Goal: Transaction & Acquisition: Purchase product/service

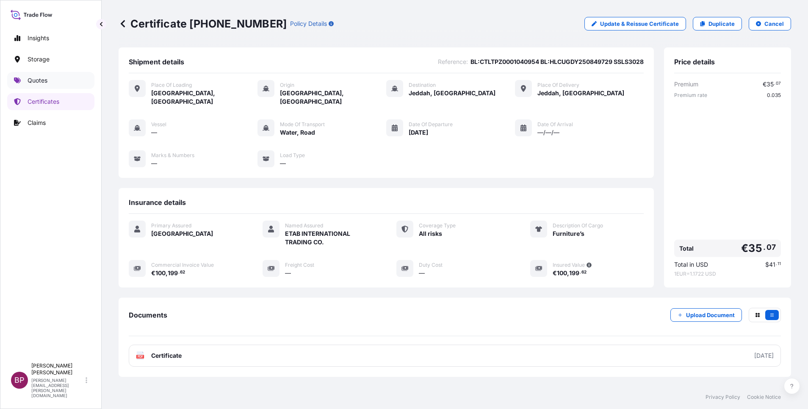
click at [42, 81] on p "Quotes" at bounding box center [38, 80] width 20 height 8
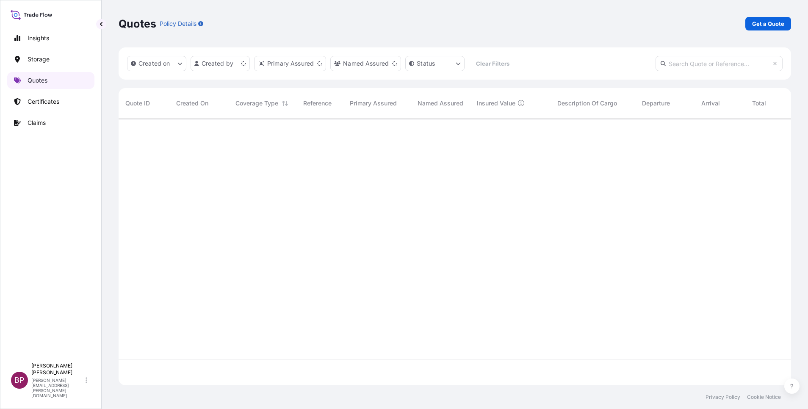
scroll to position [262, 663]
click at [772, 25] on p "Get a Quote" at bounding box center [768, 23] width 32 height 8
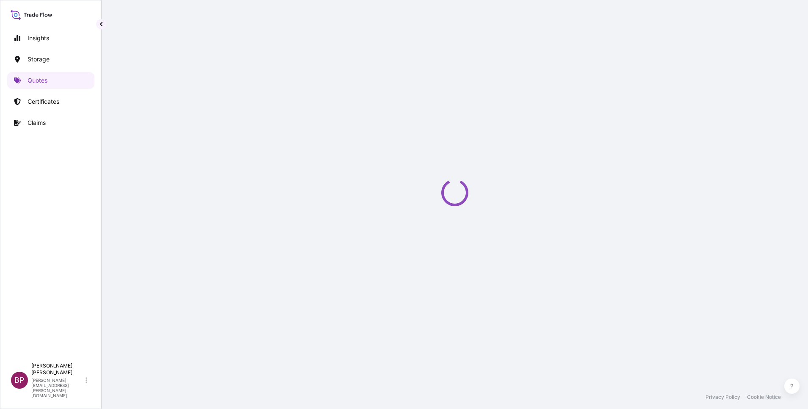
select select "Water"
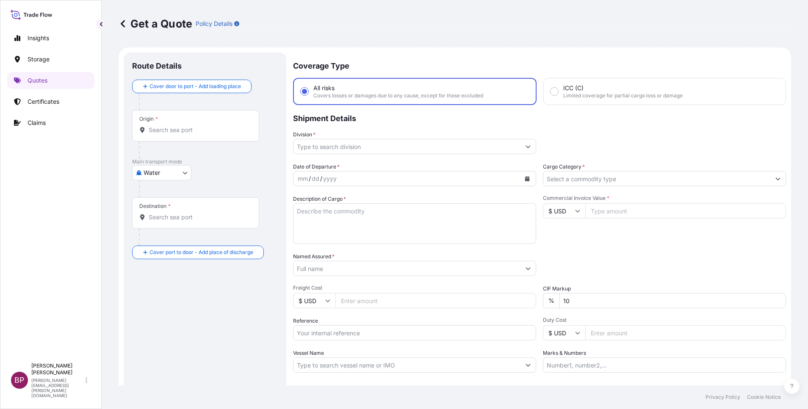
scroll to position [14, 0]
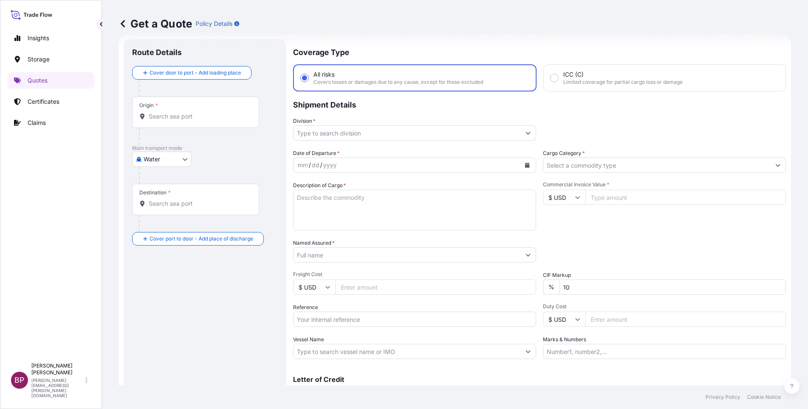
click at [700, 166] on input "Cargo Category *" at bounding box center [657, 165] width 227 height 15
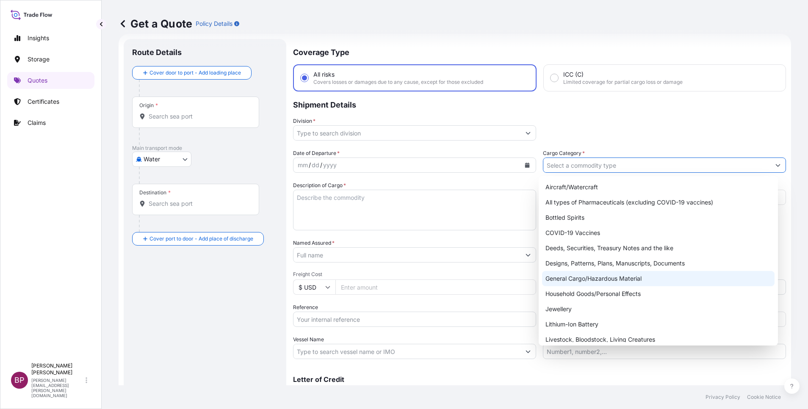
click at [618, 284] on div "General Cargo/Hazardous Material" at bounding box center [658, 278] width 233 height 15
type input "General Cargo/Hazardous Material"
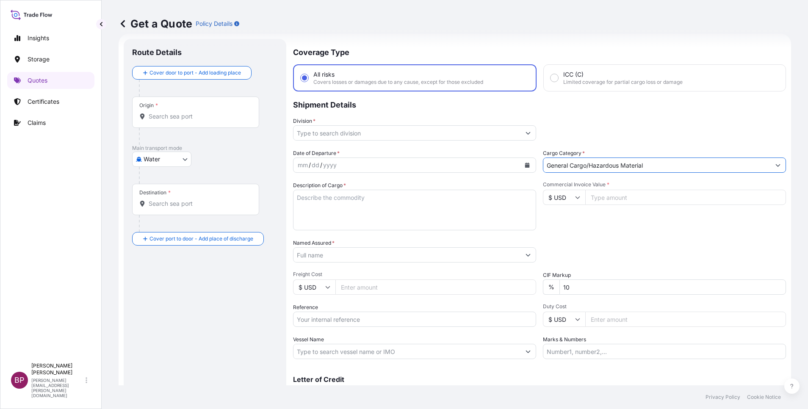
click at [521, 136] on button "Show suggestions" at bounding box center [528, 132] width 15 height 15
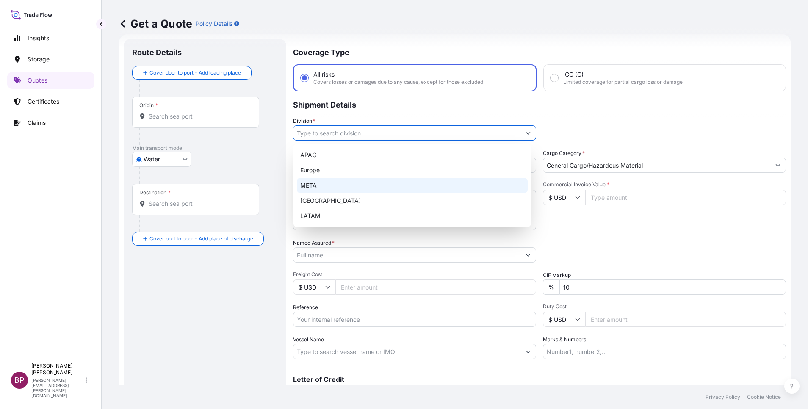
click at [371, 188] on div "META" at bounding box center [412, 185] width 231 height 15
type input "META"
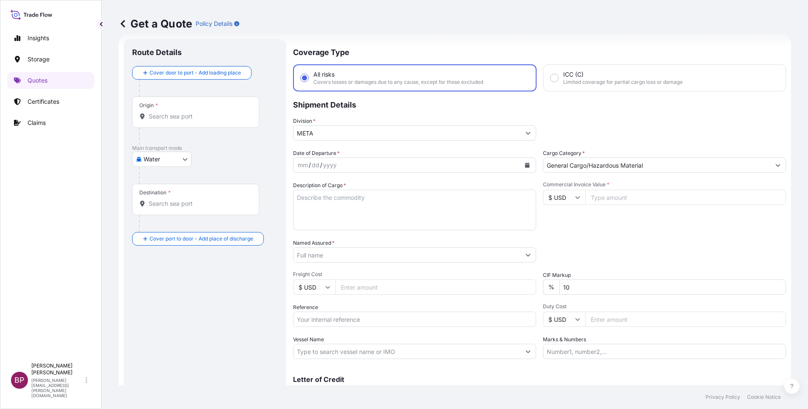
click at [614, 197] on input "Commercial Invoice Value *" at bounding box center [685, 197] width 201 height 15
paste input "9634.00"
type input "9634.00"
click at [394, 211] on textarea "Description of Cargo *" at bounding box center [414, 210] width 243 height 41
paste textarea "Eye Wash Station Cap Filler"
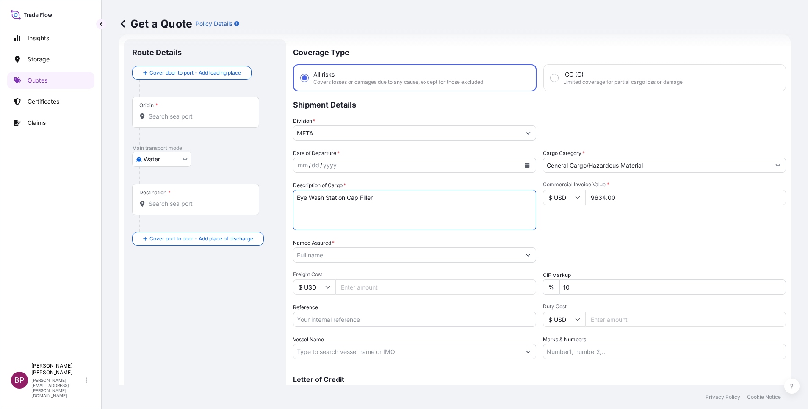
type textarea "Eye Wash Station Cap Filler"
click at [346, 255] on input "Named Assured *" at bounding box center [405, 254] width 222 height 15
paste input "AWB:8443693215 SSLS3128"
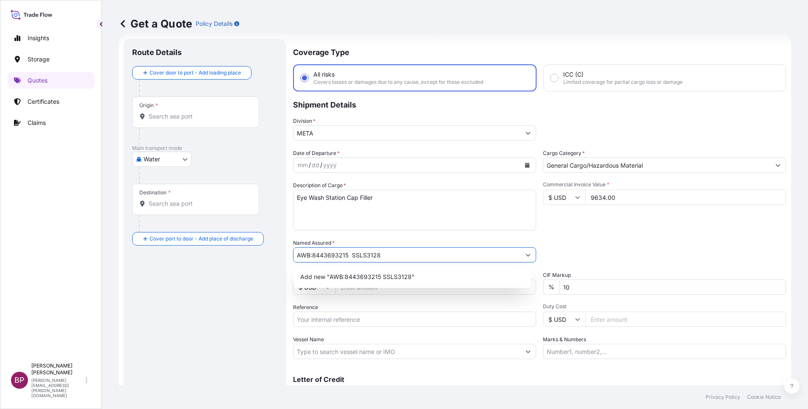
drag, startPoint x: 350, startPoint y: 256, endPoint x: 110, endPoint y: 239, distance: 241.2
click at [136, 239] on form "Route Details Cover door to port - Add loading place Place of loading Road / In…" at bounding box center [455, 231] width 673 height 394
paste input "L SHAIKH INTERNATIONAL LIMITED COMPANY"
type input "[PERSON_NAME] INTERNATIONAL LIMITED COMPANY"
drag, startPoint x: 353, startPoint y: 322, endPoint x: 501, endPoint y: 319, distance: 147.9
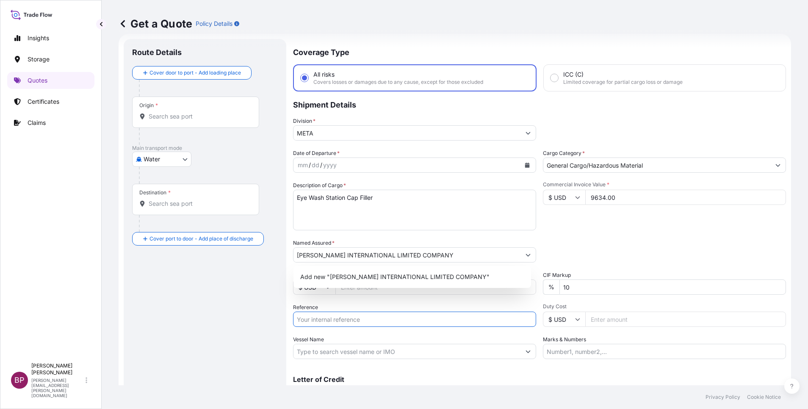
click at [355, 320] on input "Reference" at bounding box center [414, 319] width 243 height 15
paste input "AWB:8443693215 SSLS3128"
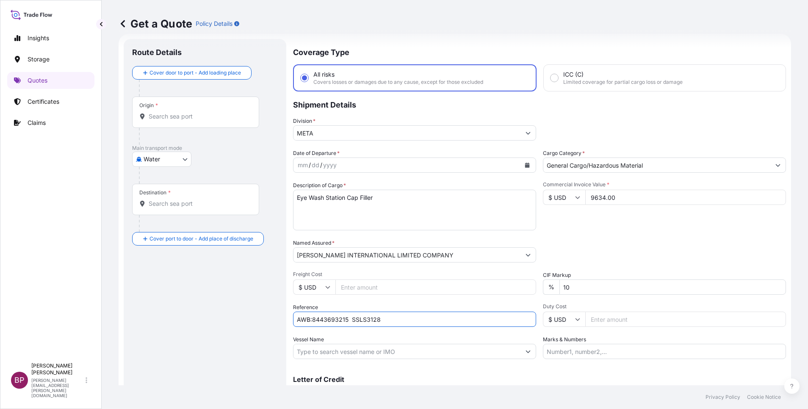
type input "AWB:8443693215 SSLS3128"
click at [524, 168] on button "Calendar" at bounding box center [528, 165] width 14 height 14
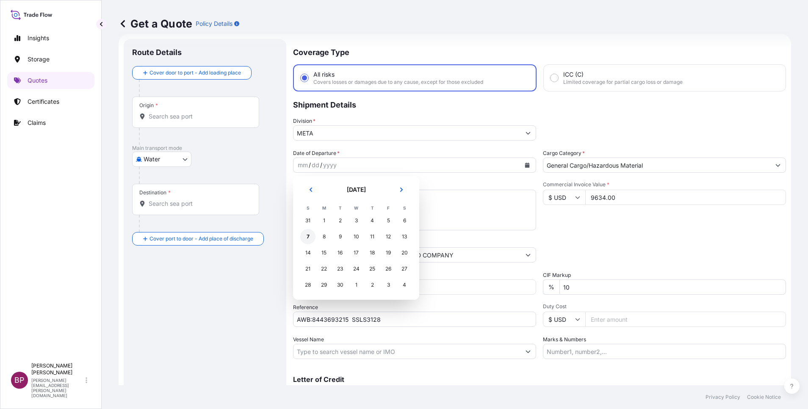
click at [309, 237] on div "7" at bounding box center [307, 236] width 15 height 15
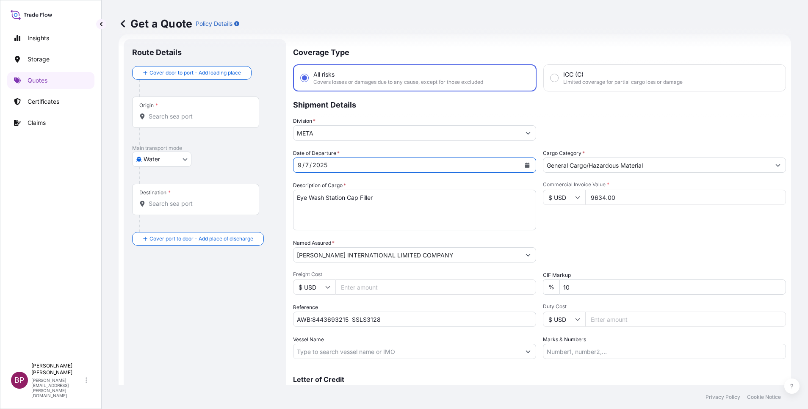
click at [169, 154] on body "Selected Date: [DATE] Insights Storage Quotes Certificates Claims BP [PERSON_NA…" at bounding box center [404, 204] width 808 height 409
click at [158, 178] on div "Air" at bounding box center [162, 181] width 53 height 15
select select "Air"
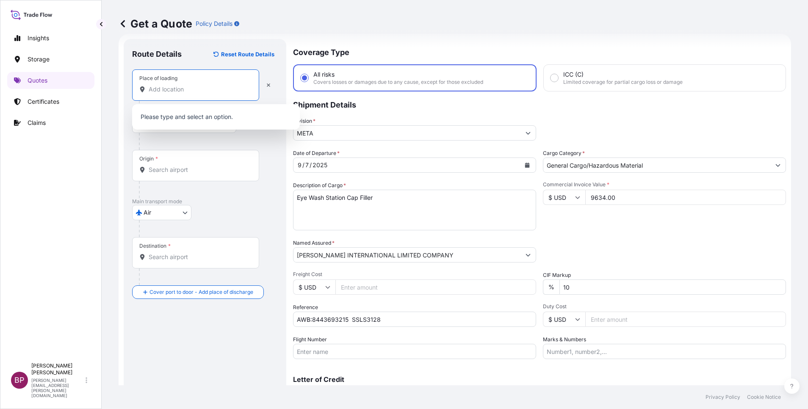
drag, startPoint x: 162, startPoint y: 92, endPoint x: 209, endPoint y: 122, distance: 56.2
click at [162, 89] on input "Place of loading" at bounding box center [199, 89] width 100 height 8
paste input "[GEOGRAPHIC_DATA]"
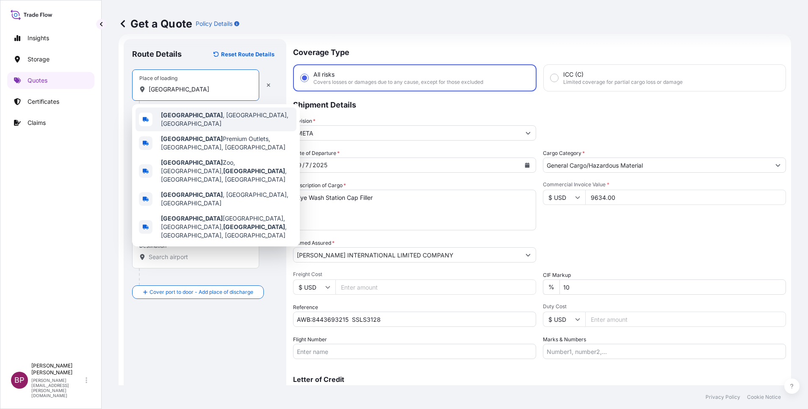
click at [217, 118] on div "[GEOGRAPHIC_DATA] , [GEOGRAPHIC_DATA], [GEOGRAPHIC_DATA]" at bounding box center [216, 120] width 161 height 24
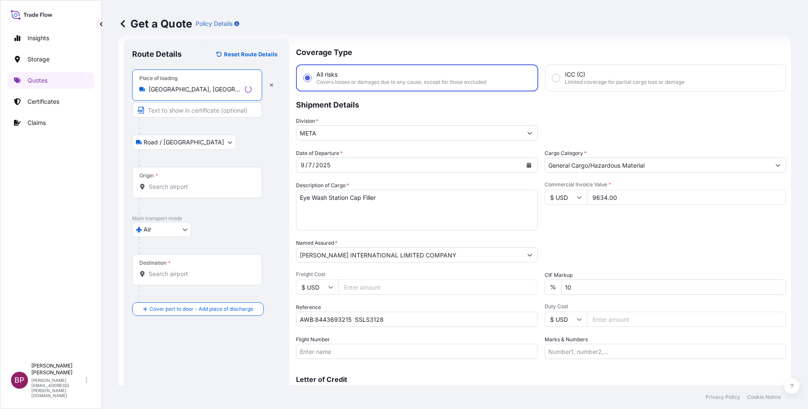
type input "[GEOGRAPHIC_DATA], [GEOGRAPHIC_DATA], [GEOGRAPHIC_DATA]"
click at [204, 189] on input "Origin *" at bounding box center [200, 187] width 103 height 8
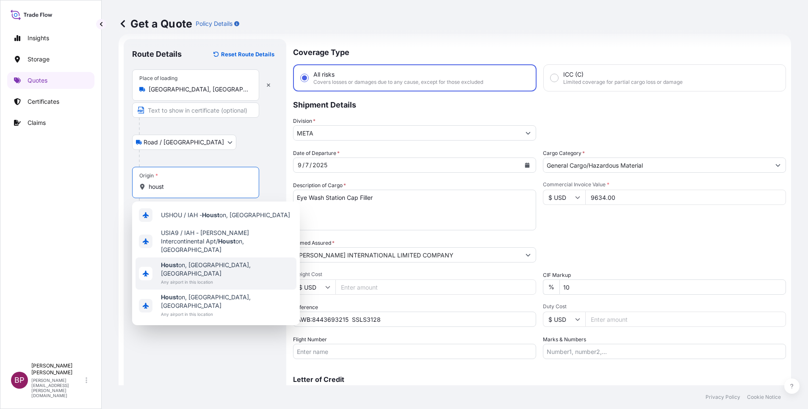
click at [222, 261] on div "[GEOGRAPHIC_DATA] on, [GEOGRAPHIC_DATA], [GEOGRAPHIC_DATA] Any airport in this …" at bounding box center [216, 274] width 161 height 32
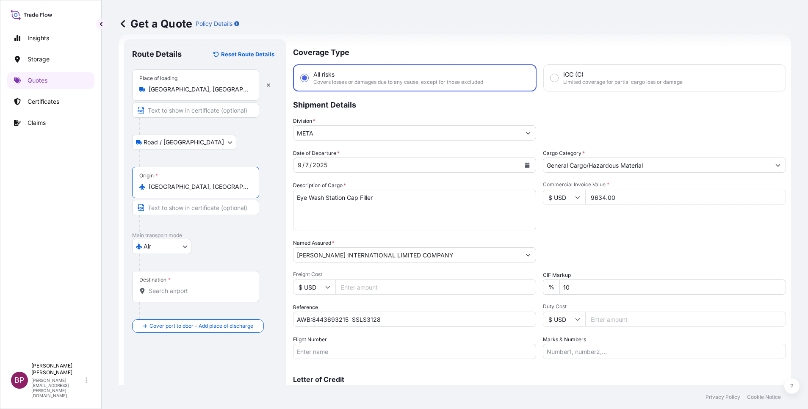
type input "[GEOGRAPHIC_DATA], [GEOGRAPHIC_DATA], [GEOGRAPHIC_DATA]"
click at [196, 294] on input "Destination *" at bounding box center [199, 291] width 100 height 8
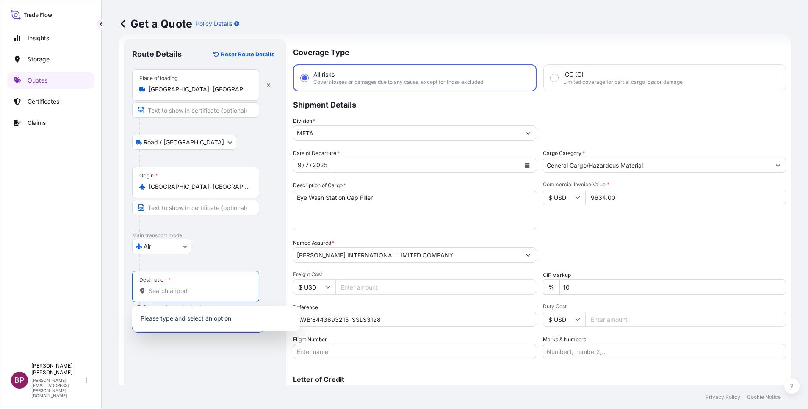
paste input "AL KHOBAR"
click at [200, 318] on span "Al Khobar [GEOGRAPHIC_DATA]" at bounding box center [205, 317] width 89 height 8
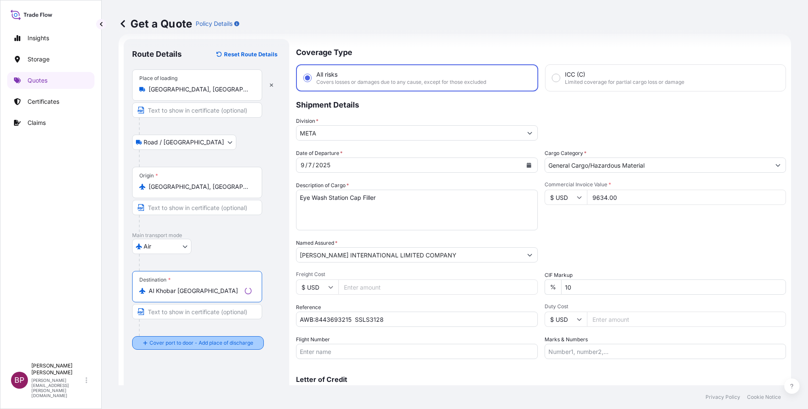
type input "Al Khobar [GEOGRAPHIC_DATA]"
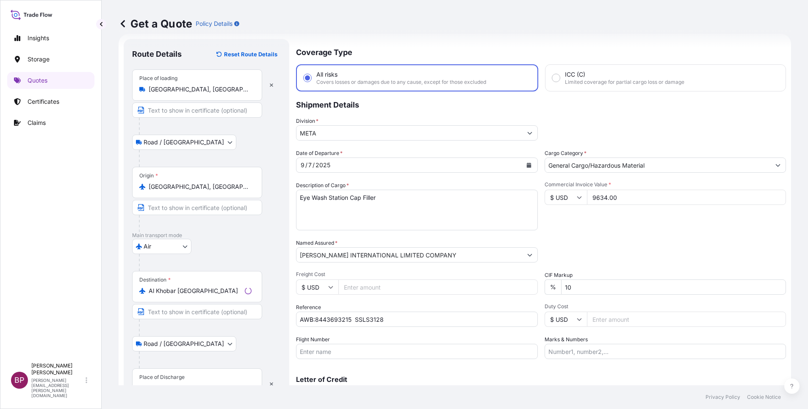
click at [171, 377] on div "Place of Discharge" at bounding box center [161, 377] width 45 height 7
click at [171, 384] on input "Place of Discharge" at bounding box center [200, 388] width 103 height 8
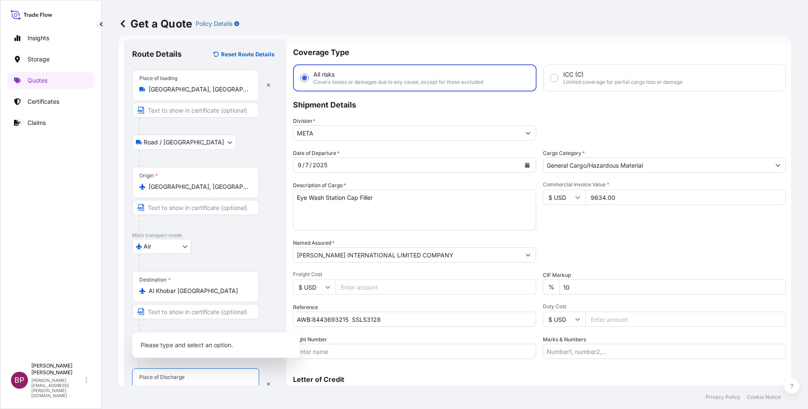
scroll to position [21, 0]
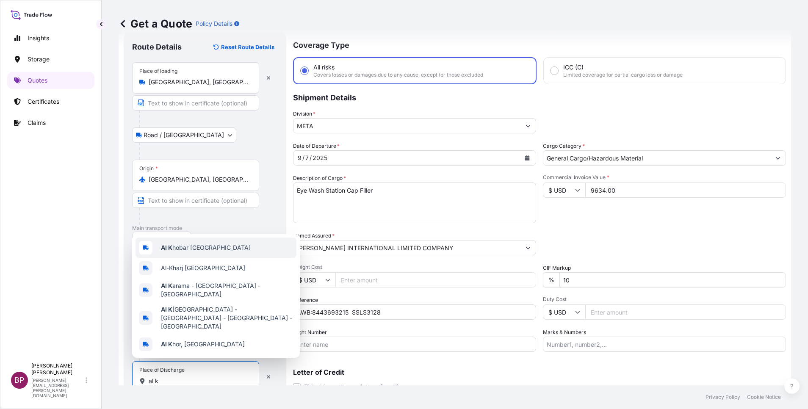
click at [208, 252] on span "[PERSON_NAME] [GEOGRAPHIC_DATA]" at bounding box center [206, 248] width 90 height 8
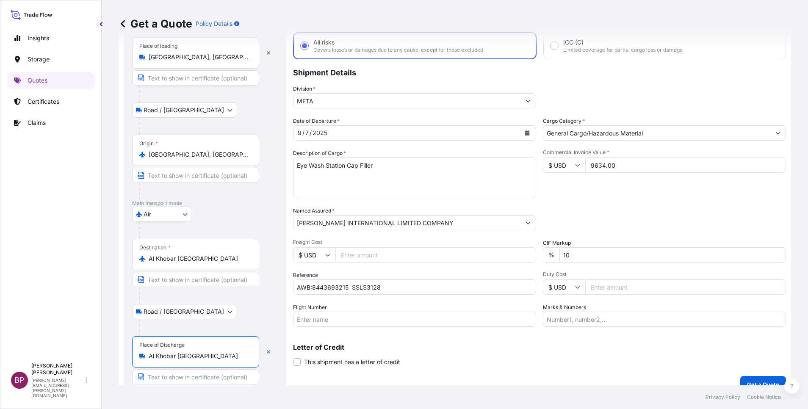
scroll to position [58, 0]
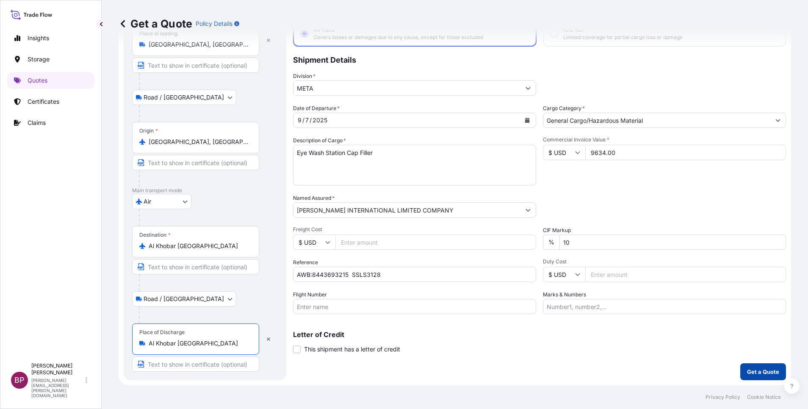
type input "Al Khobar [GEOGRAPHIC_DATA]"
click at [760, 370] on p "Get a Quote" at bounding box center [763, 372] width 32 height 8
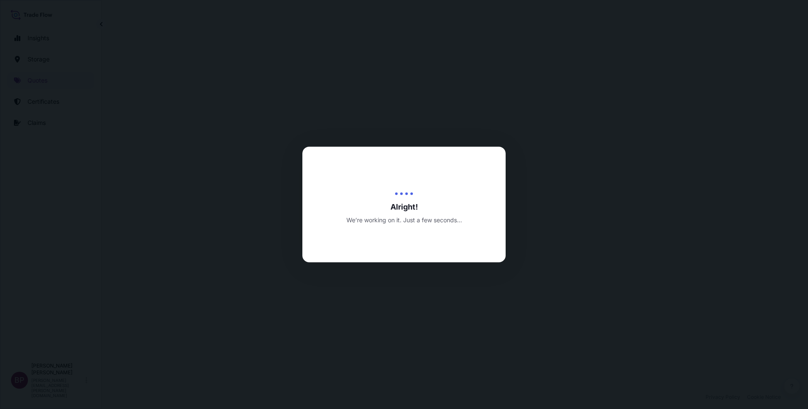
select select "Road / [GEOGRAPHIC_DATA]"
select select "Air"
select select "Road / [GEOGRAPHIC_DATA]"
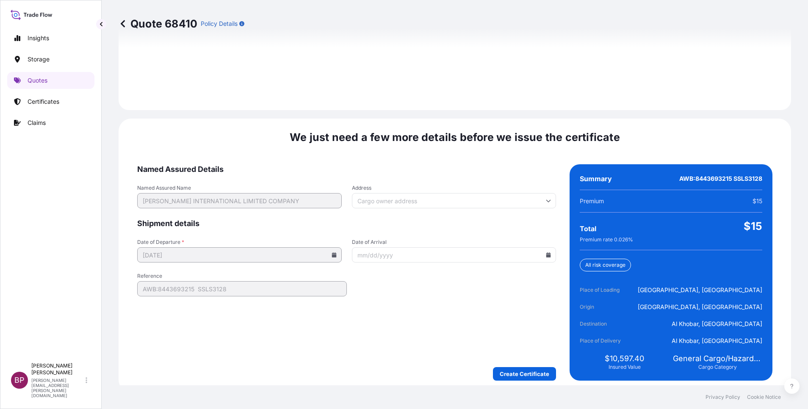
scroll to position [1256, 0]
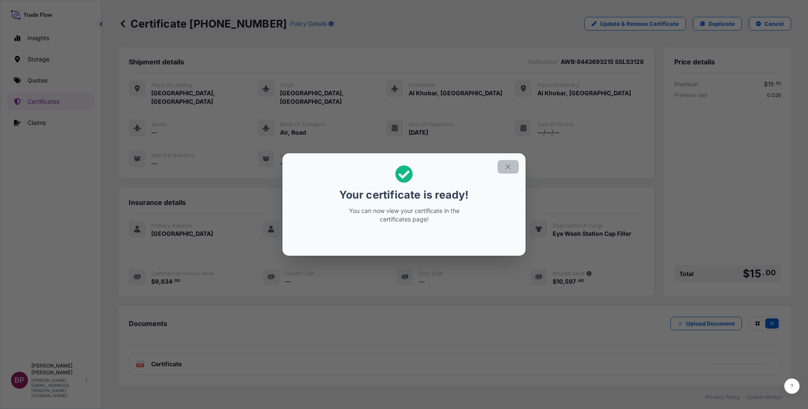
click at [505, 166] on icon "button" at bounding box center [509, 167] width 8 height 8
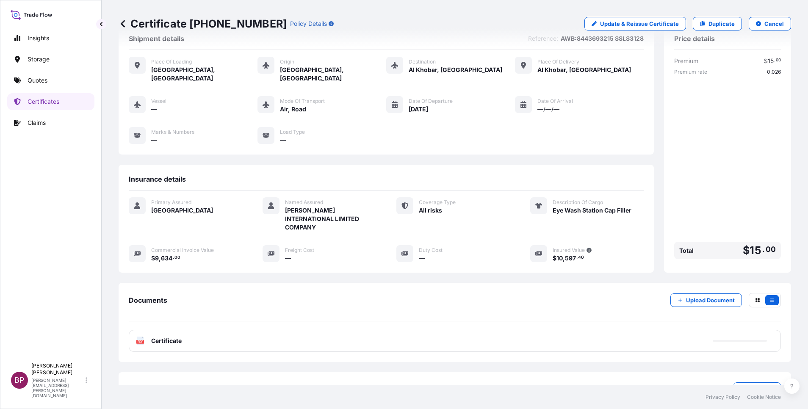
scroll to position [36, 0]
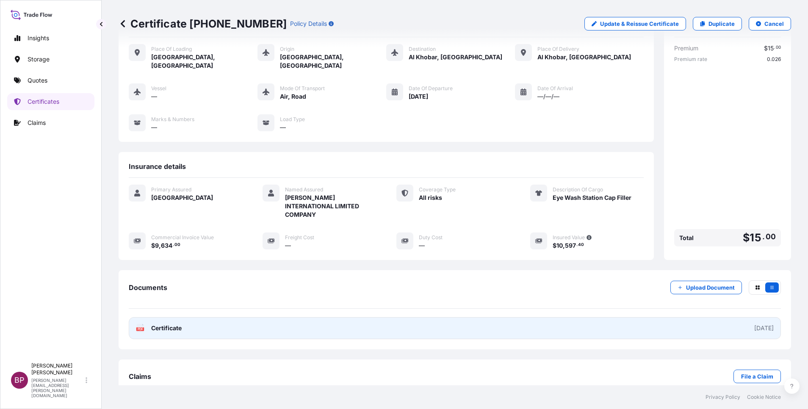
click at [172, 324] on span "Certificate" at bounding box center [166, 328] width 31 height 8
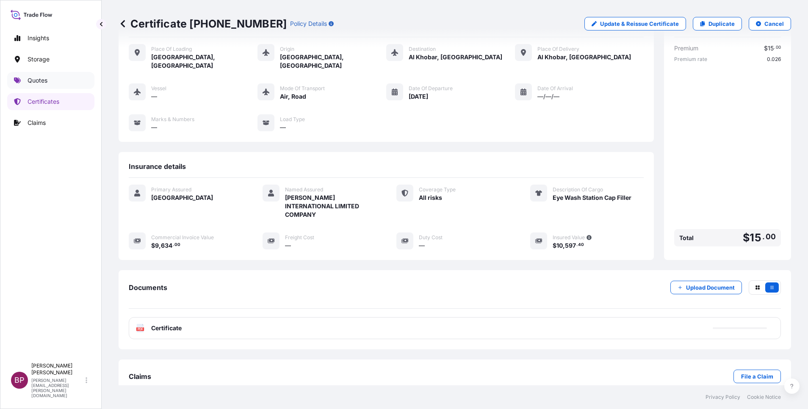
click at [44, 81] on p "Quotes" at bounding box center [38, 80] width 20 height 8
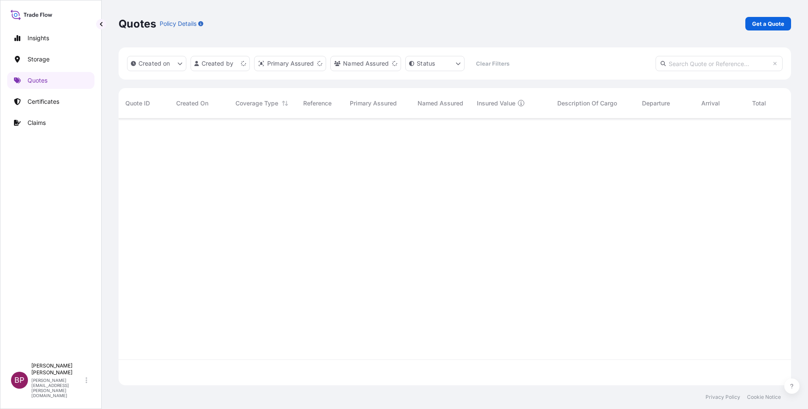
scroll to position [262, 663]
click at [775, 25] on p "Get a Quote" at bounding box center [768, 23] width 32 height 8
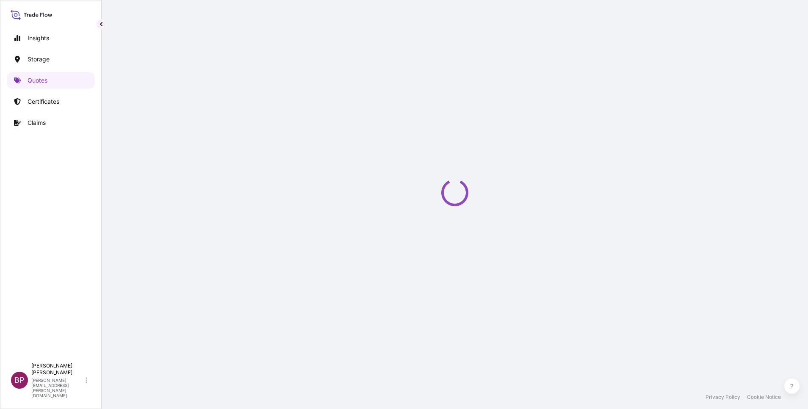
select select "Water"
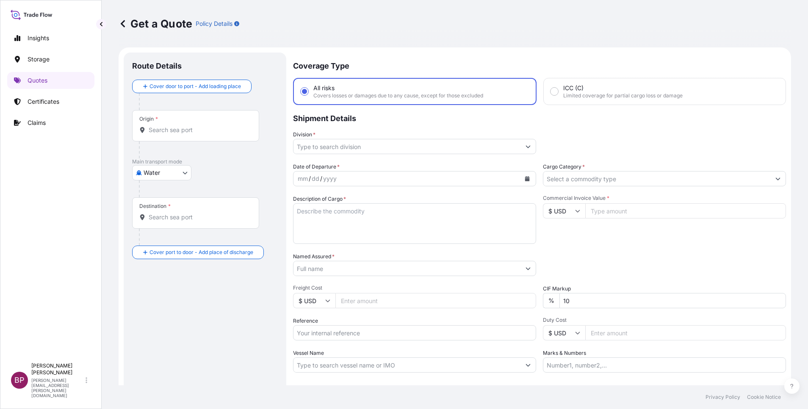
scroll to position [14, 0]
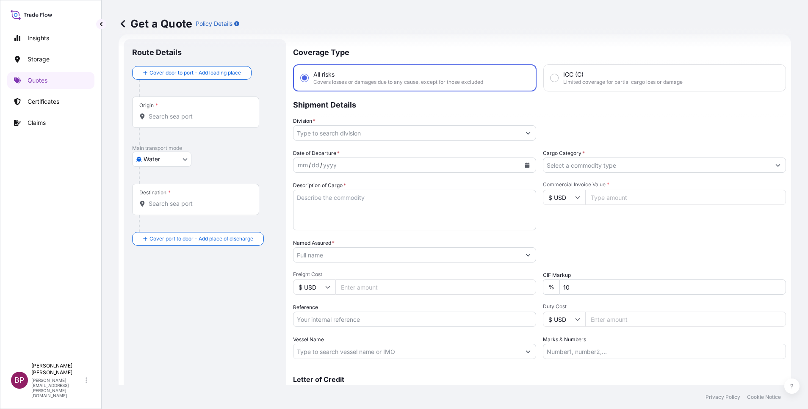
click at [604, 197] on input "Commercial Invoice Value *" at bounding box center [685, 197] width 201 height 15
type input "30217.35"
drag, startPoint x: 577, startPoint y: 289, endPoint x: 472, endPoint y: 264, distance: 107.6
click at [519, 278] on div "Date of Departure * mm / dd / yyyy Cargo Category * Description of Cargo * Comm…" at bounding box center [539, 254] width 493 height 210
type input "0"
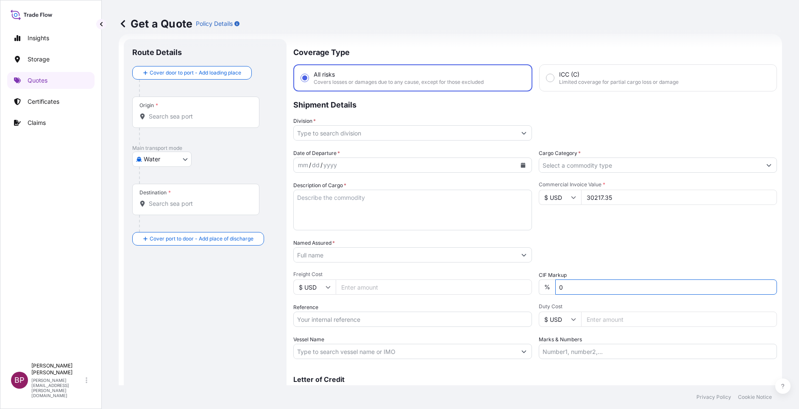
click at [346, 253] on input "Named Assured *" at bounding box center [405, 254] width 222 height 15
paste input "SPARE PARTS FOR CATERPILLAR"
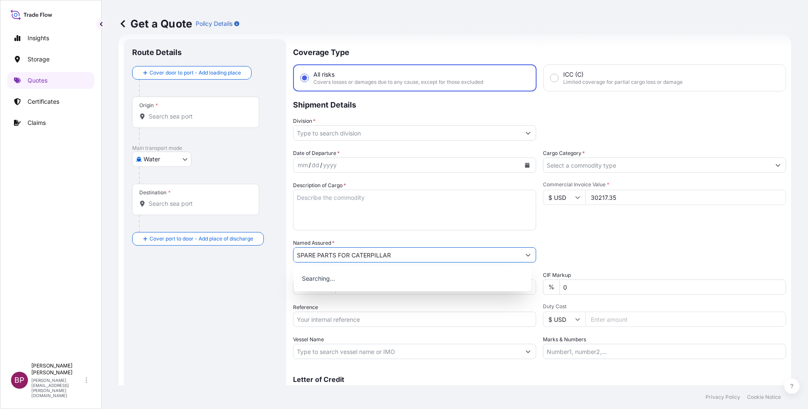
type input "SPARE PARTS FOR CATERPILLAR"
drag, startPoint x: 316, startPoint y: 315, endPoint x: 414, endPoint y: 348, distance: 104.2
click at [315, 315] on input "Reference" at bounding box center [414, 319] width 243 height 15
paste input "SSLS3133"
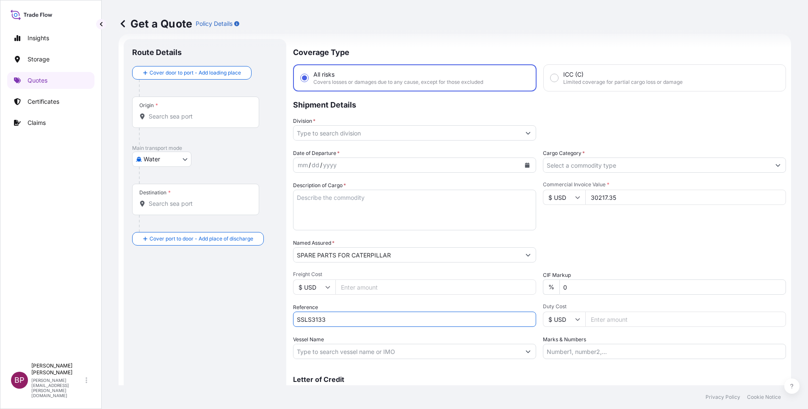
type input "SSLS3133"
click at [333, 214] on textarea "Description of Cargo *" at bounding box center [414, 210] width 243 height 41
paste textarea "JAC RIJK AL RUSHAID CONTRACTING & SERVICES CO. LTD"
type textarea "JAC RIJK AL RUSHAID CONTRACTING & SERVICES CO. LTD"
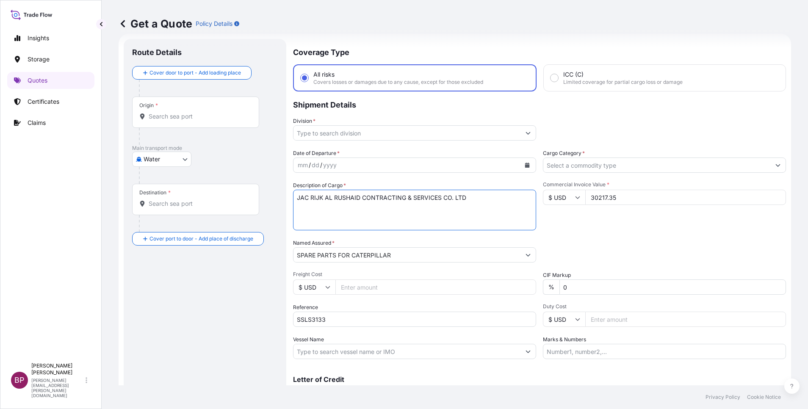
drag, startPoint x: 499, startPoint y: 202, endPoint x: 198, endPoint y: 186, distance: 301.2
click at [200, 188] on form "Route Details Cover door to port - Add loading place Place of loading Road / [G…" at bounding box center [455, 231] width 673 height 394
drag, startPoint x: 437, startPoint y: 257, endPoint x: 0, endPoint y: 197, distance: 440.8
click at [0, 198] on html "Insights Storage Quotes Certificates Claims BP [PERSON_NAME] Kurian [EMAIL_ADDR…" at bounding box center [404, 204] width 808 height 409
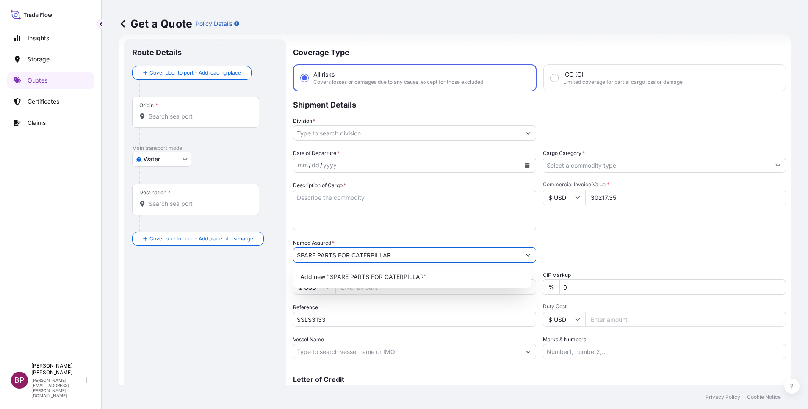
paste input "JAC RIJK AL RUSHAID CONTRACTING & SERVICES CO. LTD"
type input "JAC RIJK AL RUSHAID CONTRACTING & SERVICES CO. LTD"
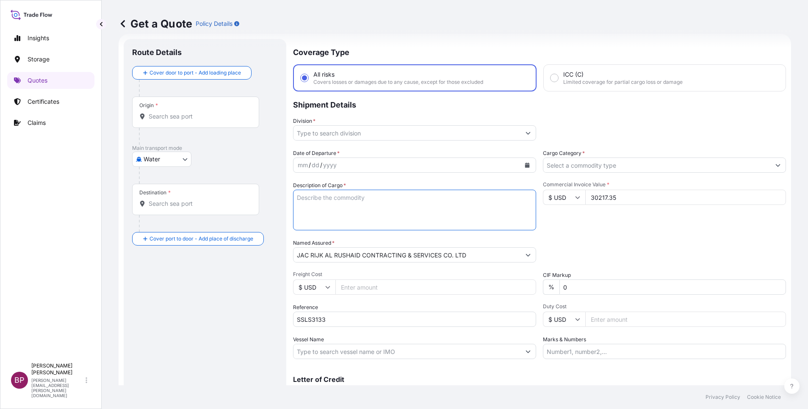
click at [391, 211] on textarea "Description of Cargo *" at bounding box center [414, 210] width 243 height 41
paste textarea "SPARE PARTS FOR CATERPILLAR"
type textarea "SPARE PARTS FOR CATERPILLAR"
click at [525, 164] on icon "Calendar" at bounding box center [527, 165] width 5 height 5
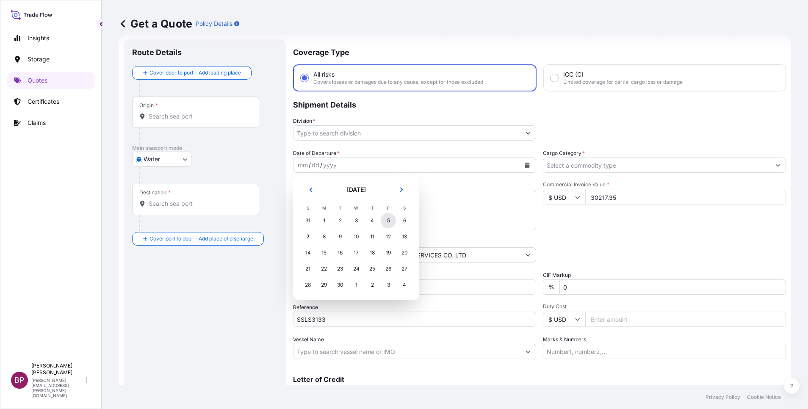
click at [387, 220] on div "5" at bounding box center [388, 220] width 15 height 15
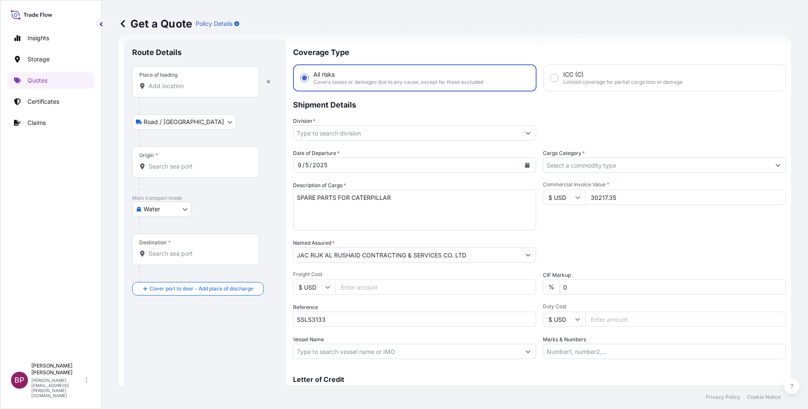
click at [182, 86] on input "Place of loading" at bounding box center [199, 86] width 100 height 8
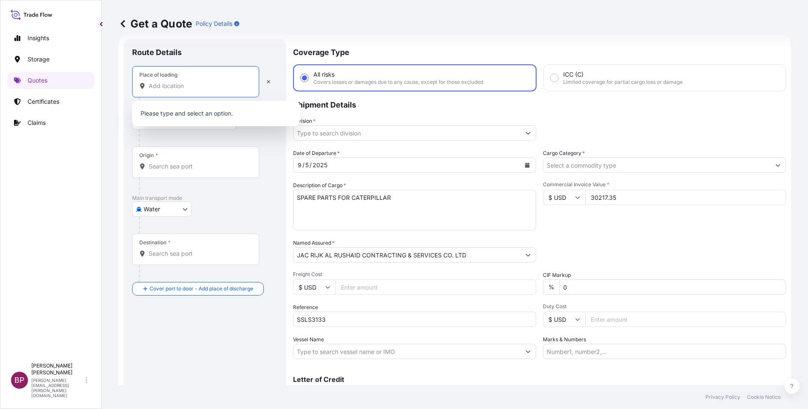
paste input "[GEOGRAPHIC_DATA]"
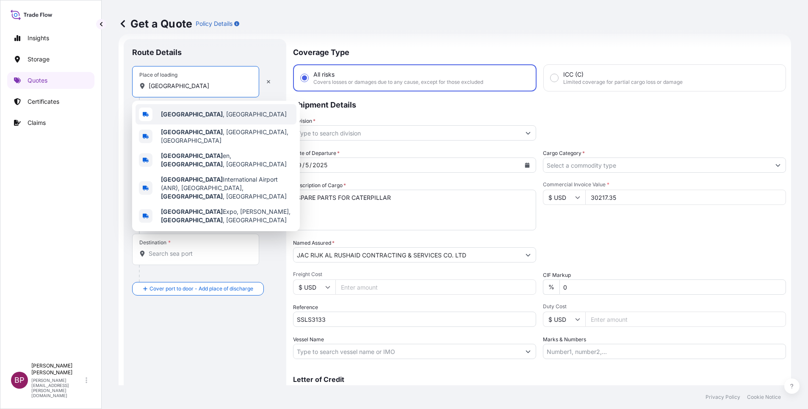
click at [212, 116] on div "[GEOGRAPHIC_DATA] , [GEOGRAPHIC_DATA]" at bounding box center [216, 114] width 161 height 20
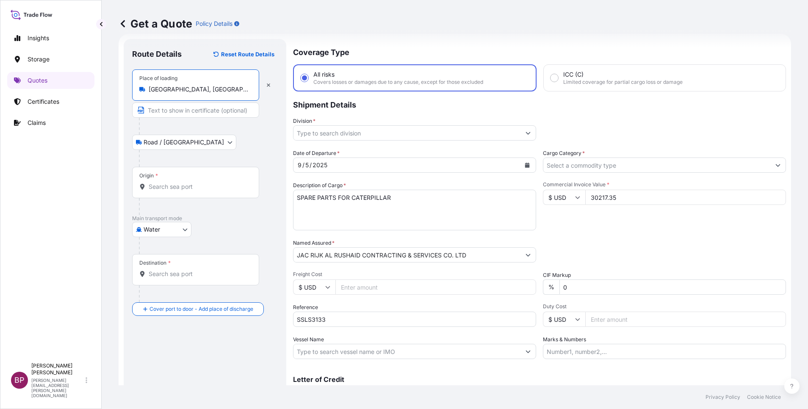
type input "[GEOGRAPHIC_DATA], [GEOGRAPHIC_DATA]"
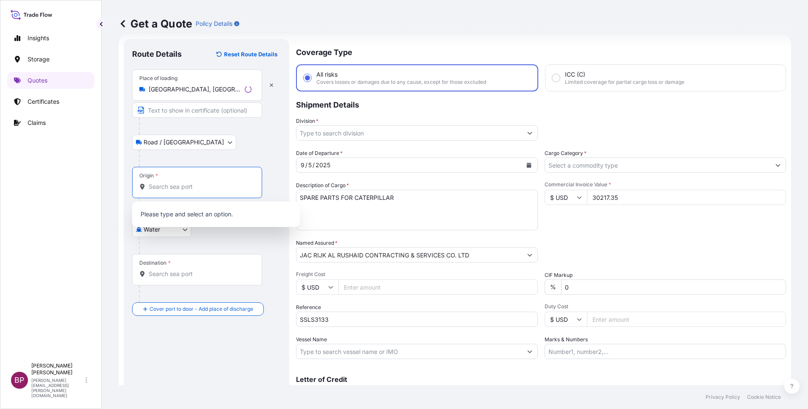
click at [209, 185] on input "Origin *" at bounding box center [200, 187] width 103 height 8
paste input "[GEOGRAPHIC_DATA]"
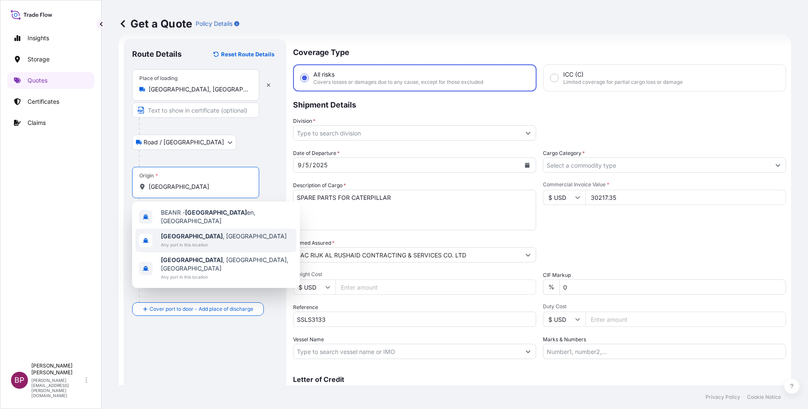
click at [210, 235] on span "[GEOGRAPHIC_DATA] , [GEOGRAPHIC_DATA]" at bounding box center [224, 236] width 126 height 8
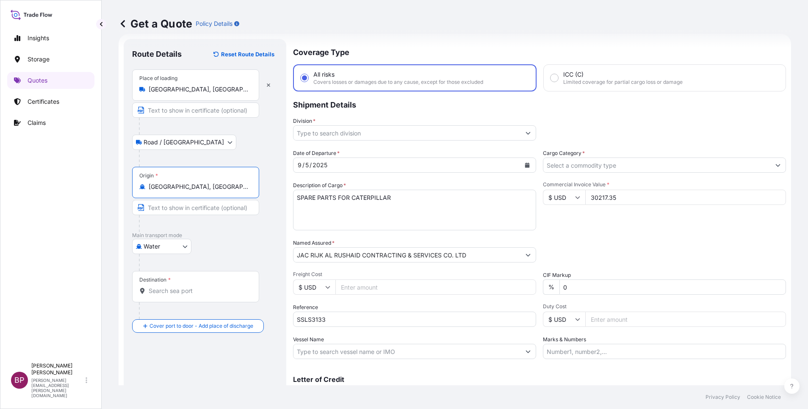
type input "[GEOGRAPHIC_DATA], [GEOGRAPHIC_DATA]"
click at [210, 290] on input "Destination *" at bounding box center [199, 291] width 100 height 8
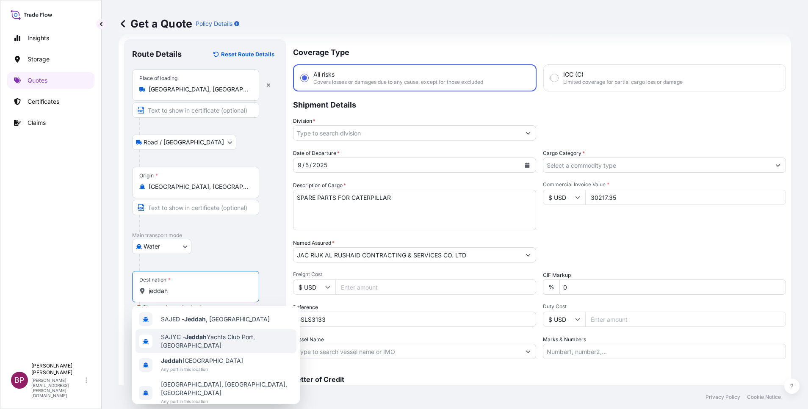
click at [197, 360] on span "Jeddah [GEOGRAPHIC_DATA]" at bounding box center [202, 361] width 82 height 8
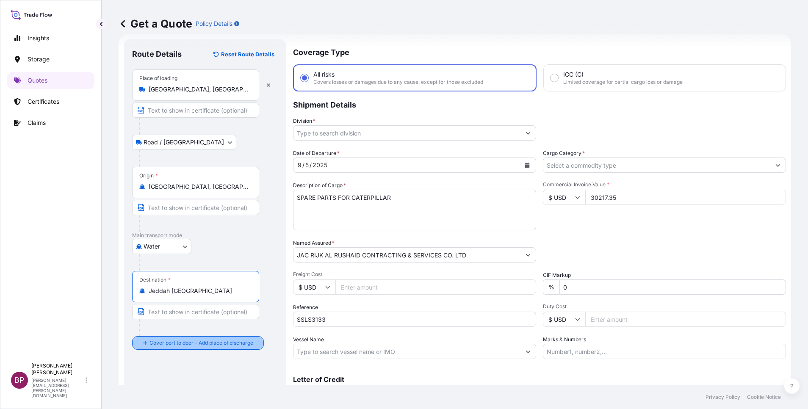
type input "Jeddah [GEOGRAPHIC_DATA]"
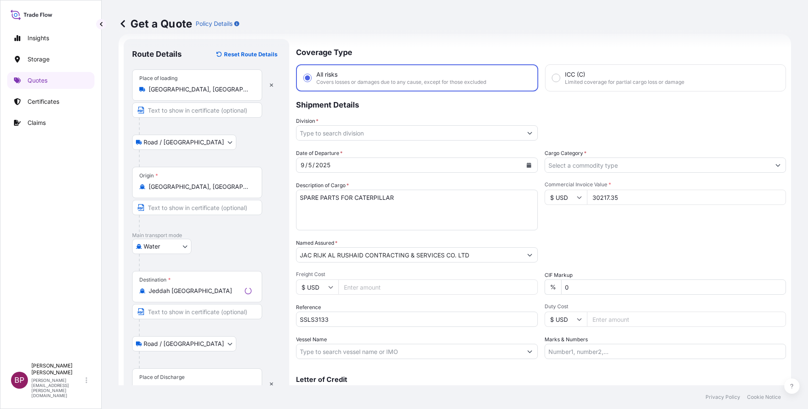
click at [187, 379] on div "Place of Discharge" at bounding box center [197, 384] width 130 height 31
click at [187, 384] on input "Place of Discharge" at bounding box center [200, 388] width 103 height 8
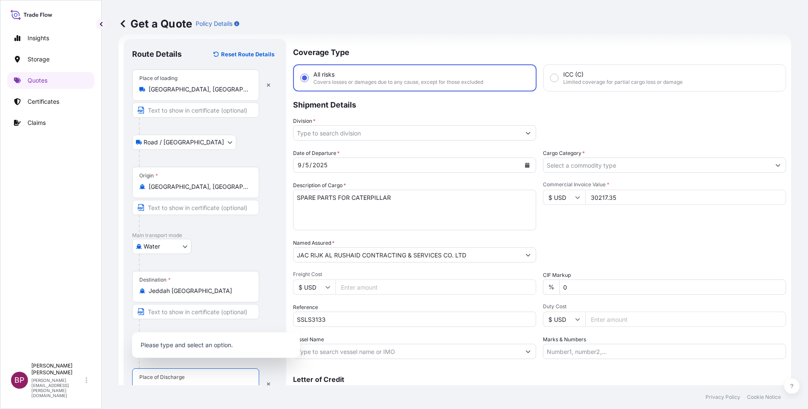
scroll to position [21, 0]
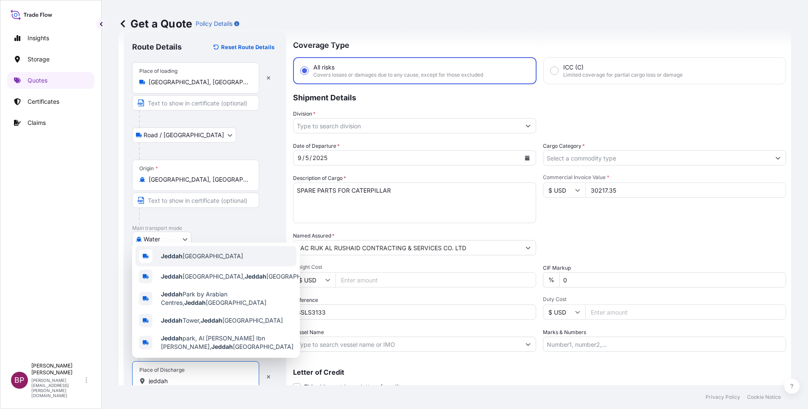
click at [211, 255] on span "Jeddah [GEOGRAPHIC_DATA]" at bounding box center [202, 256] width 82 height 8
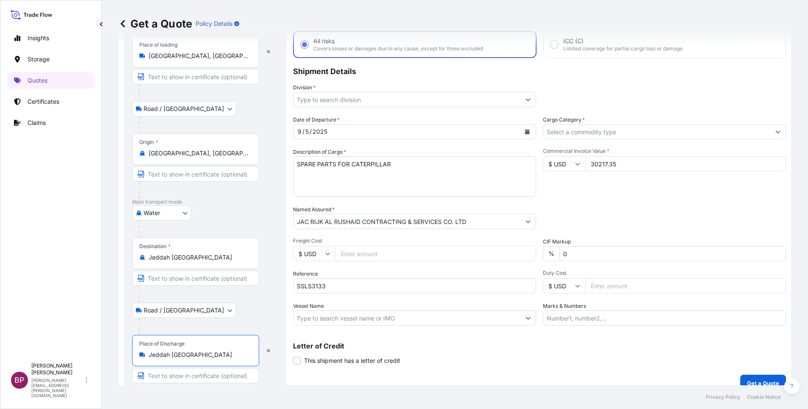
scroll to position [58, 0]
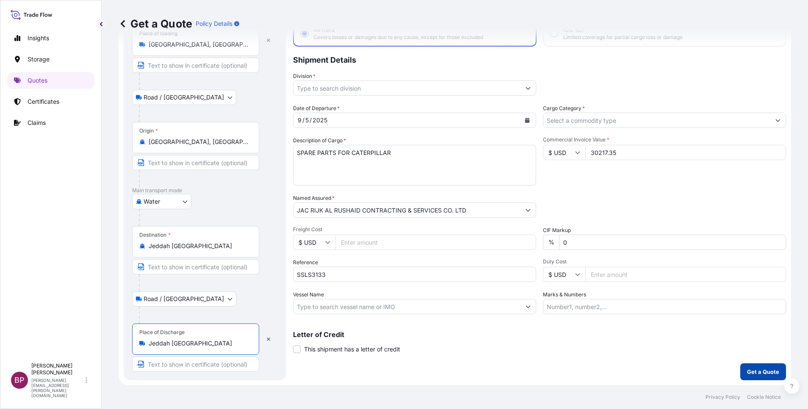
type input "Jeddah [GEOGRAPHIC_DATA]"
click at [750, 377] on button "Get a Quote" at bounding box center [763, 371] width 46 height 17
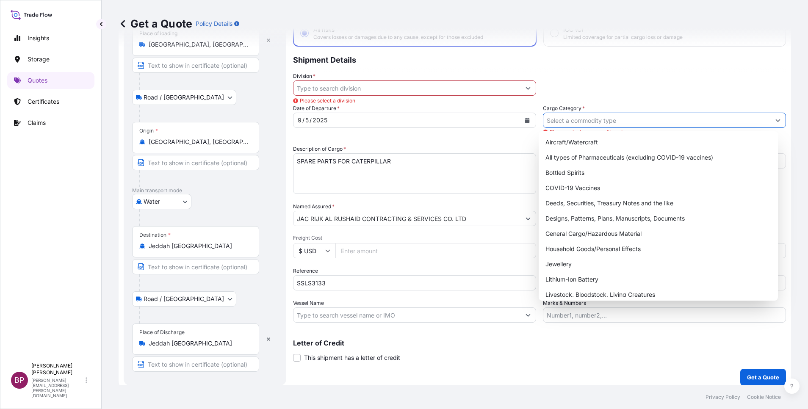
drag, startPoint x: 680, startPoint y: 122, endPoint x: 675, endPoint y: 127, distance: 7.5
click at [680, 122] on input "Cargo Category *" at bounding box center [657, 120] width 227 height 15
click at [608, 219] on div "Designs, Patterns, Plans, Manuscripts, Documents" at bounding box center [658, 218] width 233 height 15
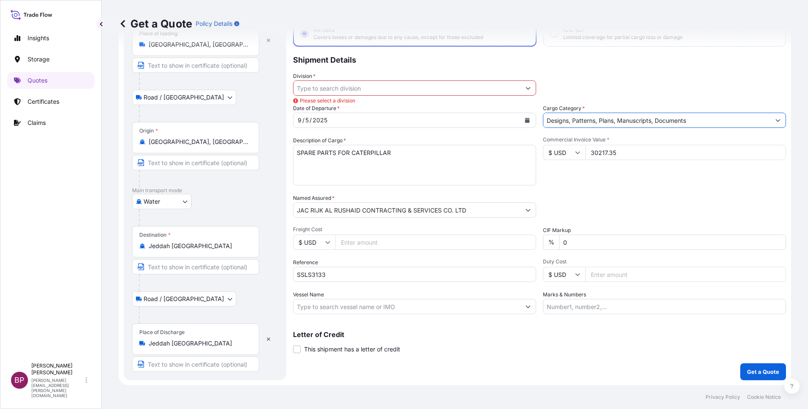
click at [776, 121] on icon "Show suggestions" at bounding box center [778, 120] width 5 height 3
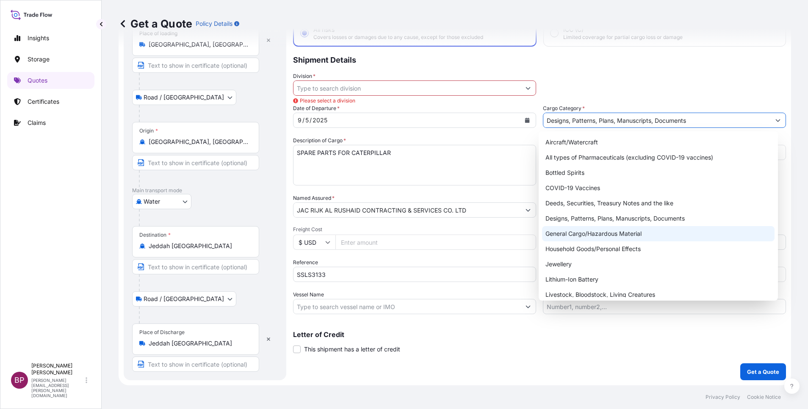
click at [600, 232] on div "General Cargo/Hazardous Material" at bounding box center [658, 233] width 233 height 15
type input "General Cargo/Hazardous Material"
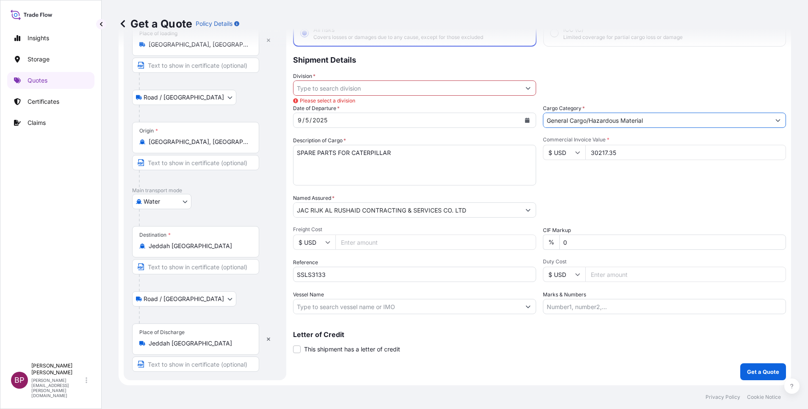
click at [521, 90] on button "Show suggestions" at bounding box center [528, 87] width 15 height 15
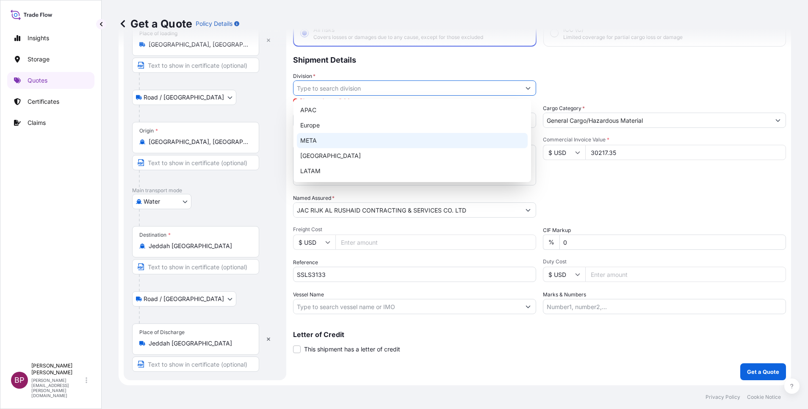
click at [352, 138] on div "META" at bounding box center [412, 140] width 231 height 15
type input "META"
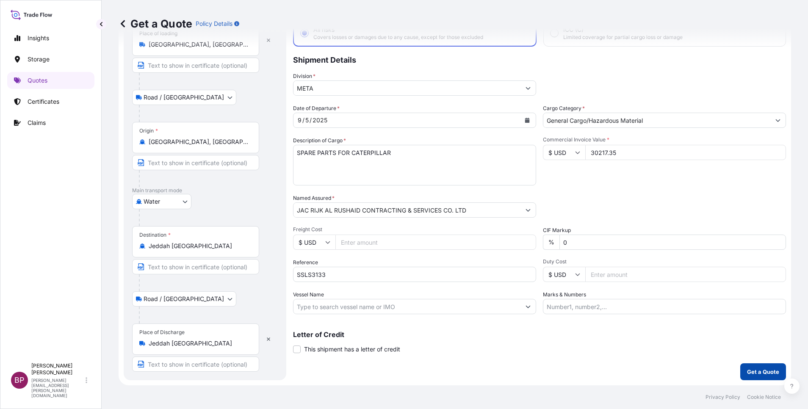
click at [760, 372] on p "Get a Quote" at bounding box center [763, 372] width 32 height 8
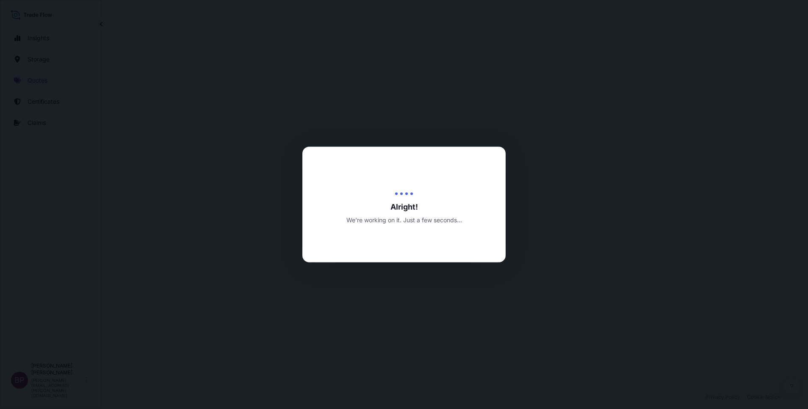
select select "Road / [GEOGRAPHIC_DATA]"
select select "Water"
select select "Road / [GEOGRAPHIC_DATA]"
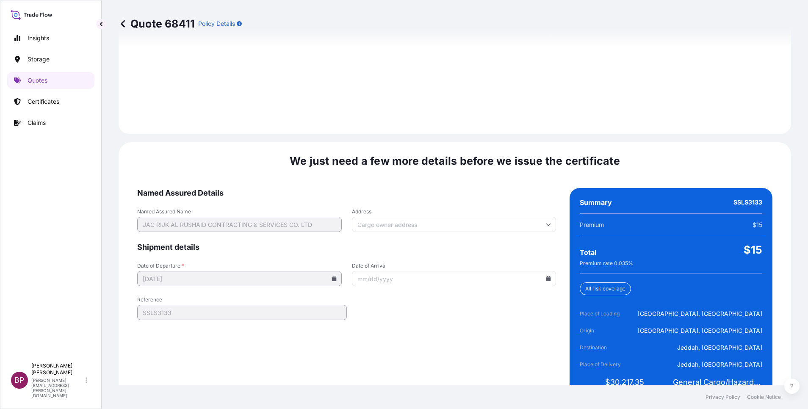
scroll to position [1256, 0]
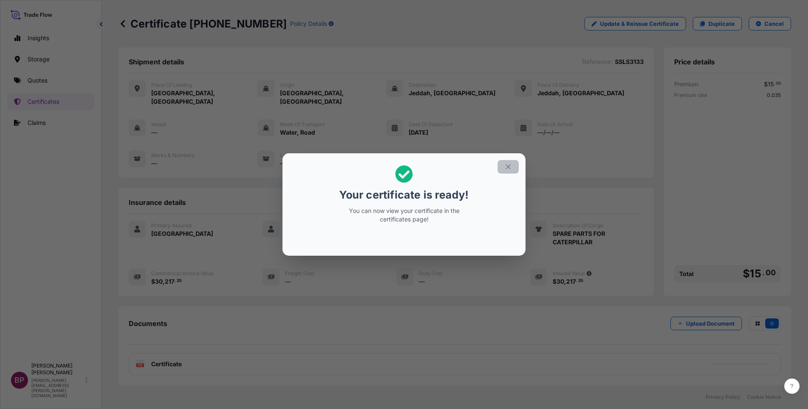
click at [510, 167] on icon "button" at bounding box center [509, 167] width 8 height 8
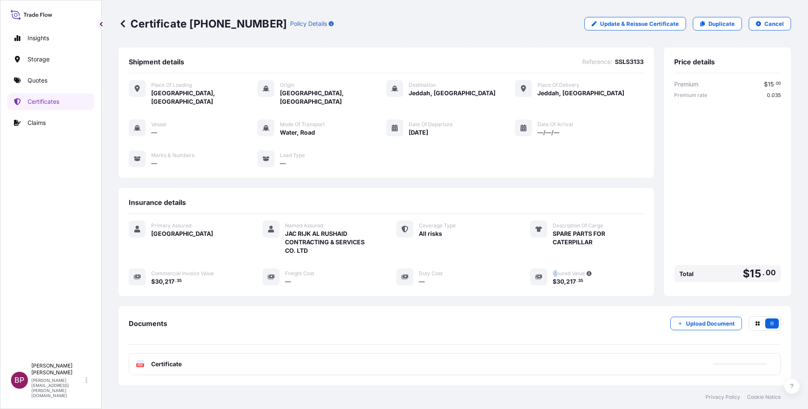
click at [553, 270] on span "Insured Value" at bounding box center [569, 273] width 32 height 7
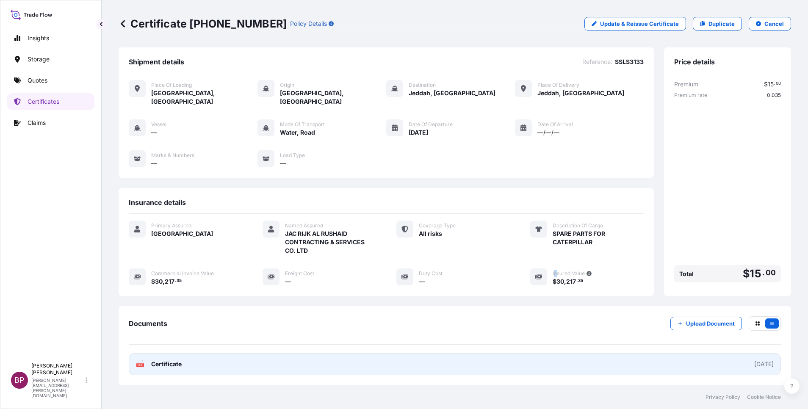
click at [168, 360] on span "Certificate" at bounding box center [166, 364] width 31 height 8
